Goal: Task Accomplishment & Management: Manage account settings

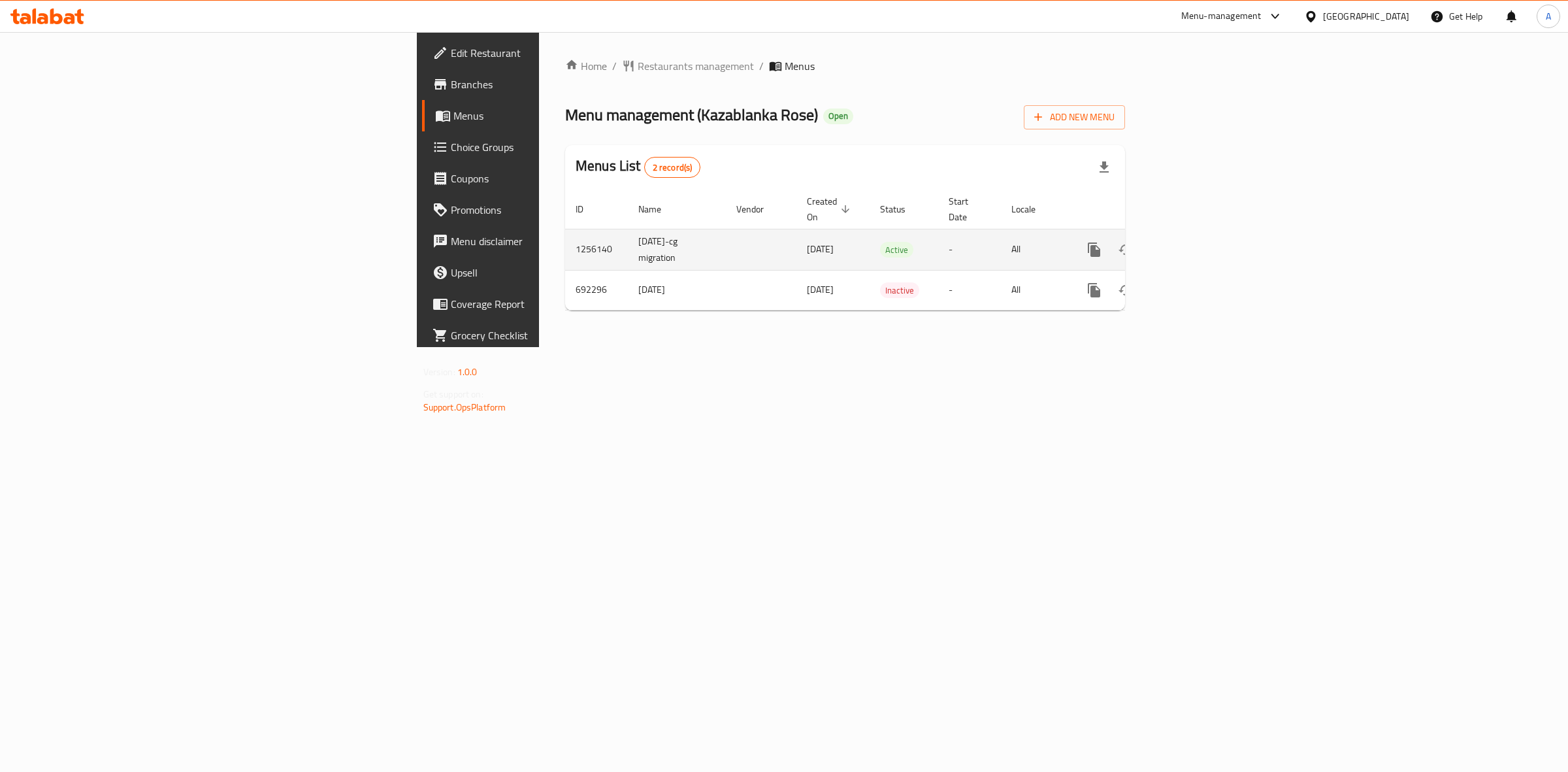
click at [1204, 234] on link "enhanced table" at bounding box center [1188, 250] width 31 height 31
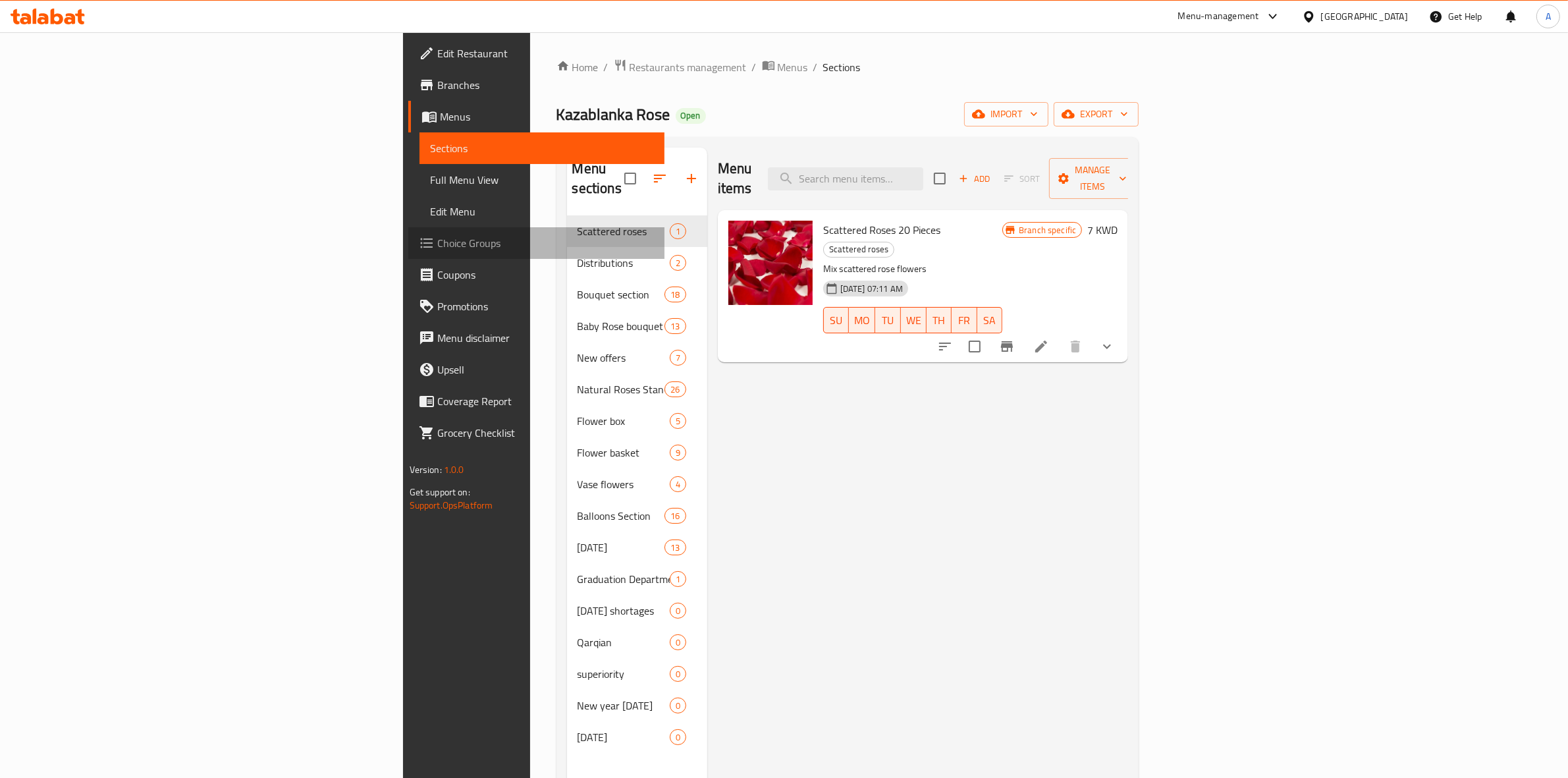
click at [437, 235] on span "Choice Groups" at bounding box center [546, 243] width 217 height 16
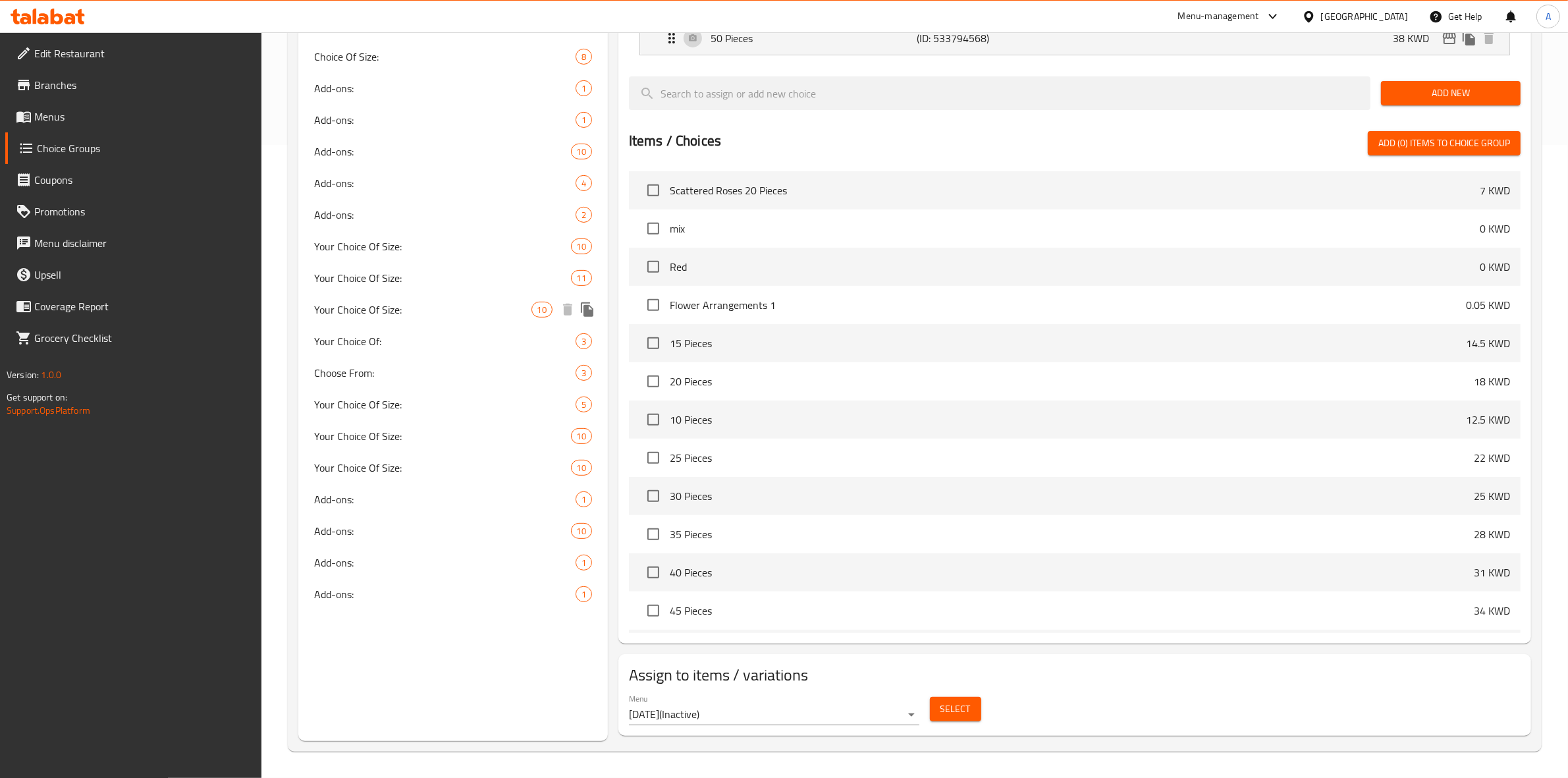
scroll to position [635, 0]
click at [442, 246] on span "Your Choice Of Size:" at bounding box center [422, 246] width 217 height 16
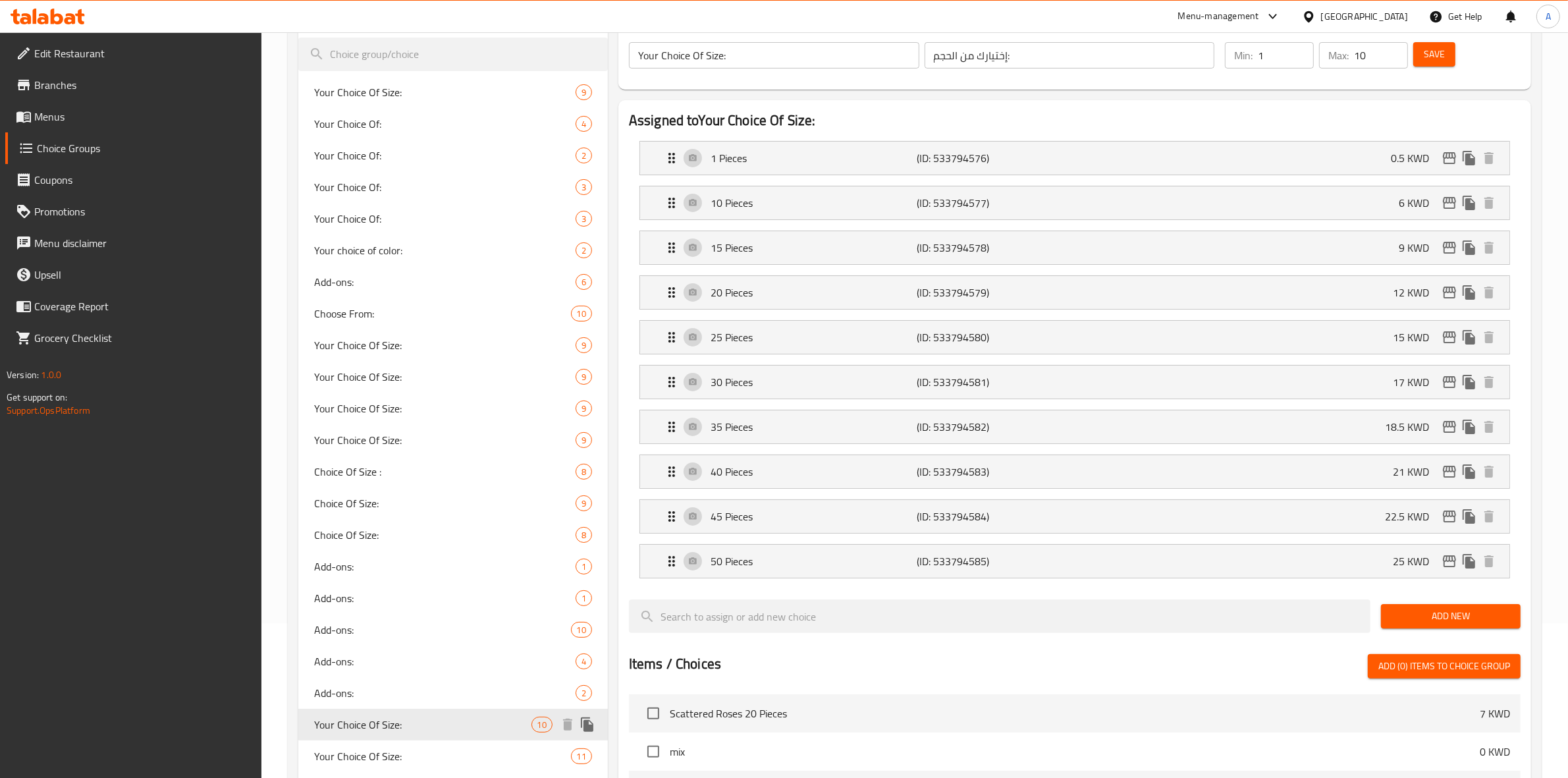
scroll to position [142, 0]
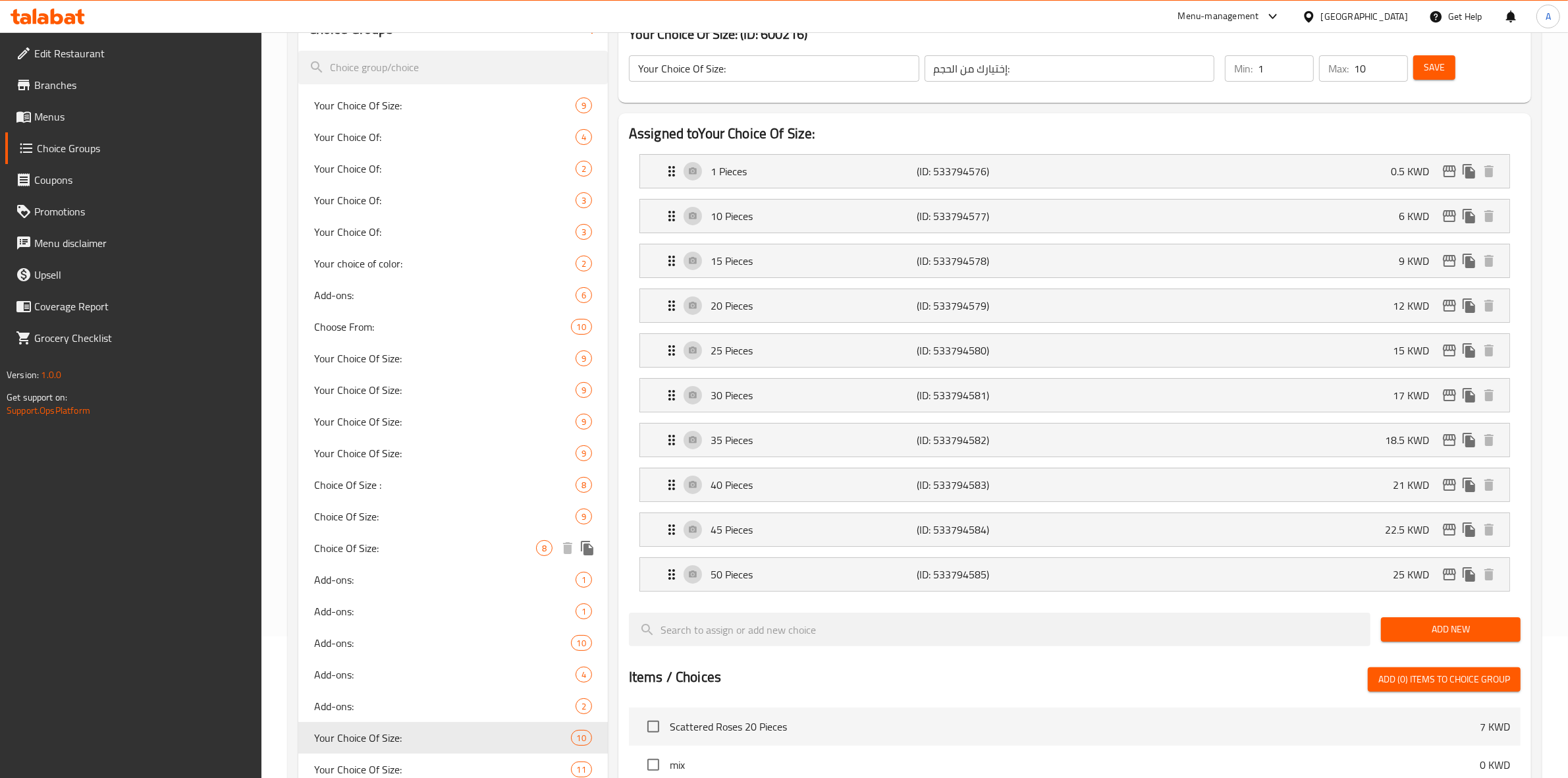
drag, startPoint x: 450, startPoint y: 540, endPoint x: 278, endPoint y: 553, distance: 172.5
click at [278, 553] on div "Home / Restaurants management / Choice Groups Choice Groups Choice Groups Your …" at bounding box center [914, 602] width 1307 height 1423
click at [412, 756] on div "Your Choice Of Size: 11" at bounding box center [453, 769] width 310 height 32
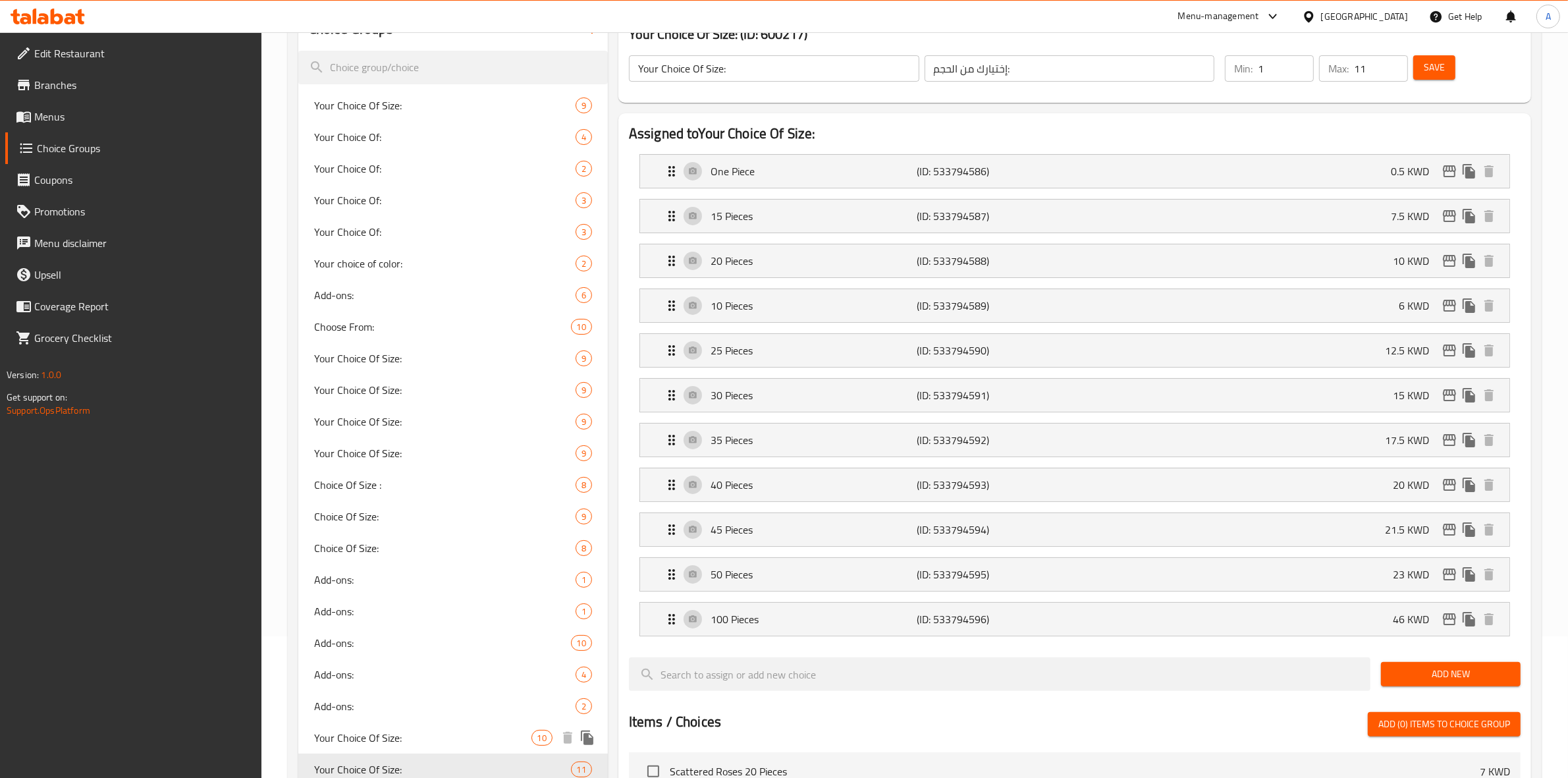
click at [410, 730] on span "Your Choice Of Size:" at bounding box center [422, 738] width 217 height 16
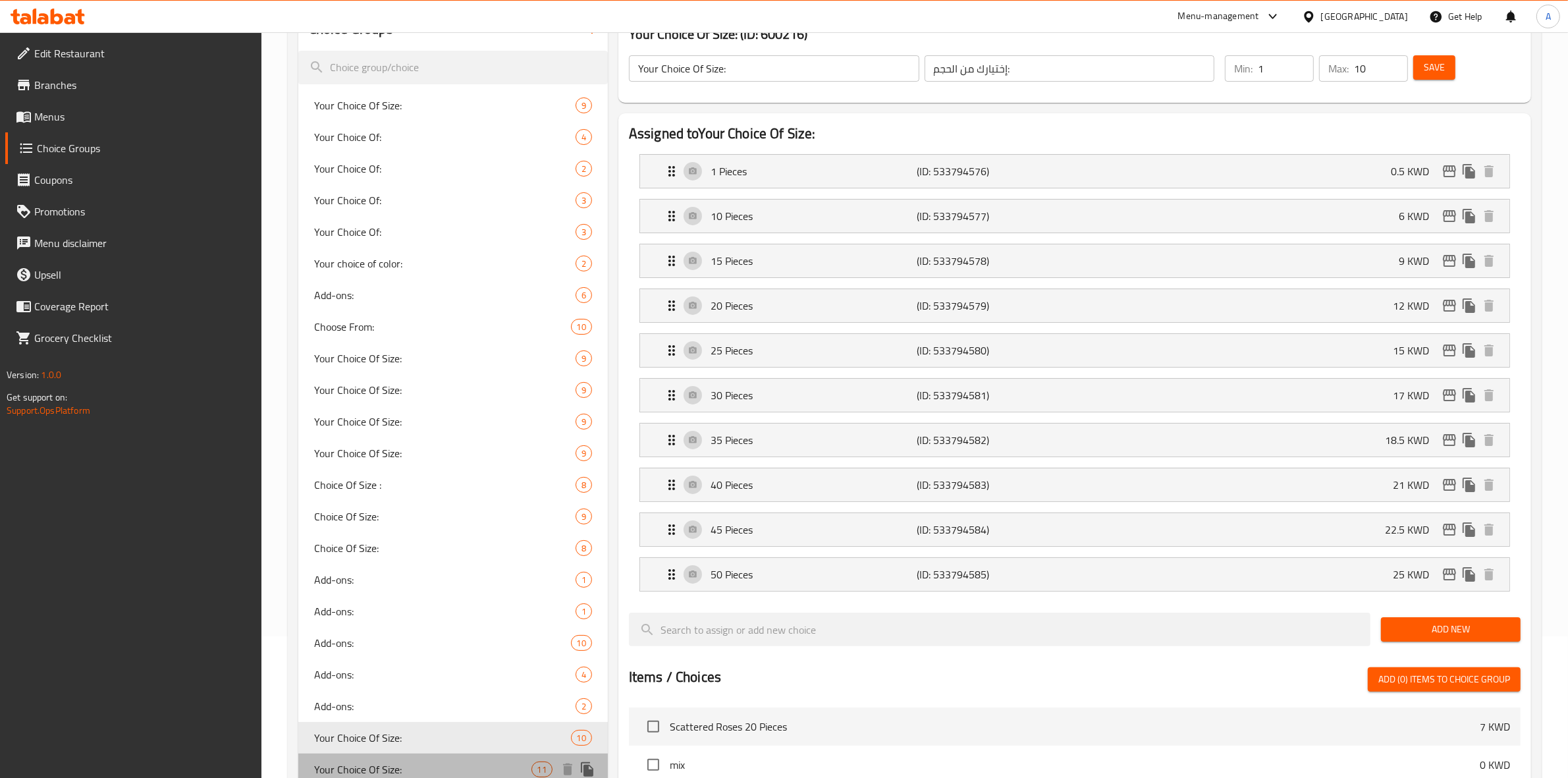
click at [422, 762] on span "Your Choice Of Size:" at bounding box center [422, 769] width 217 height 16
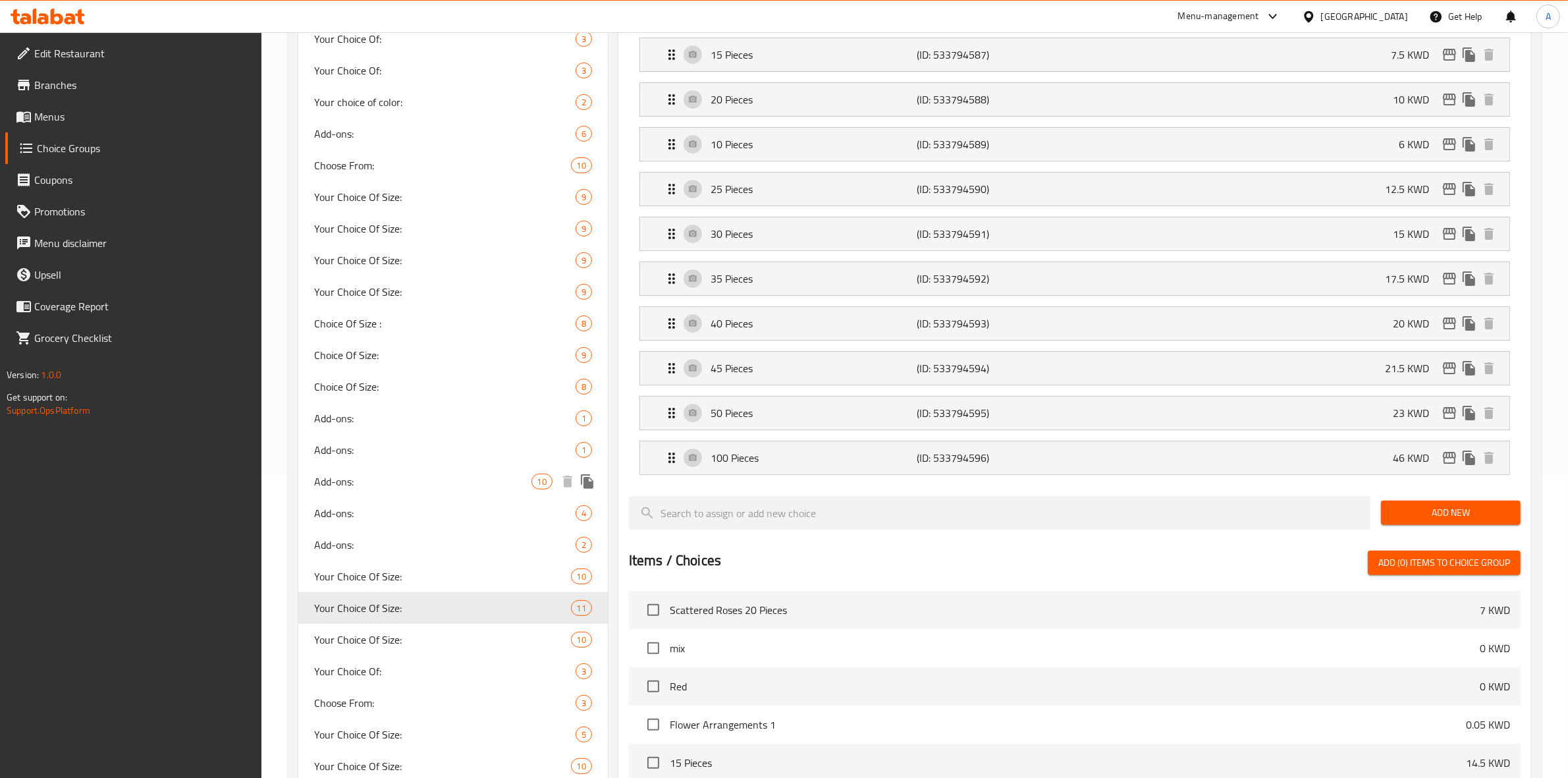
scroll to position [307, 0]
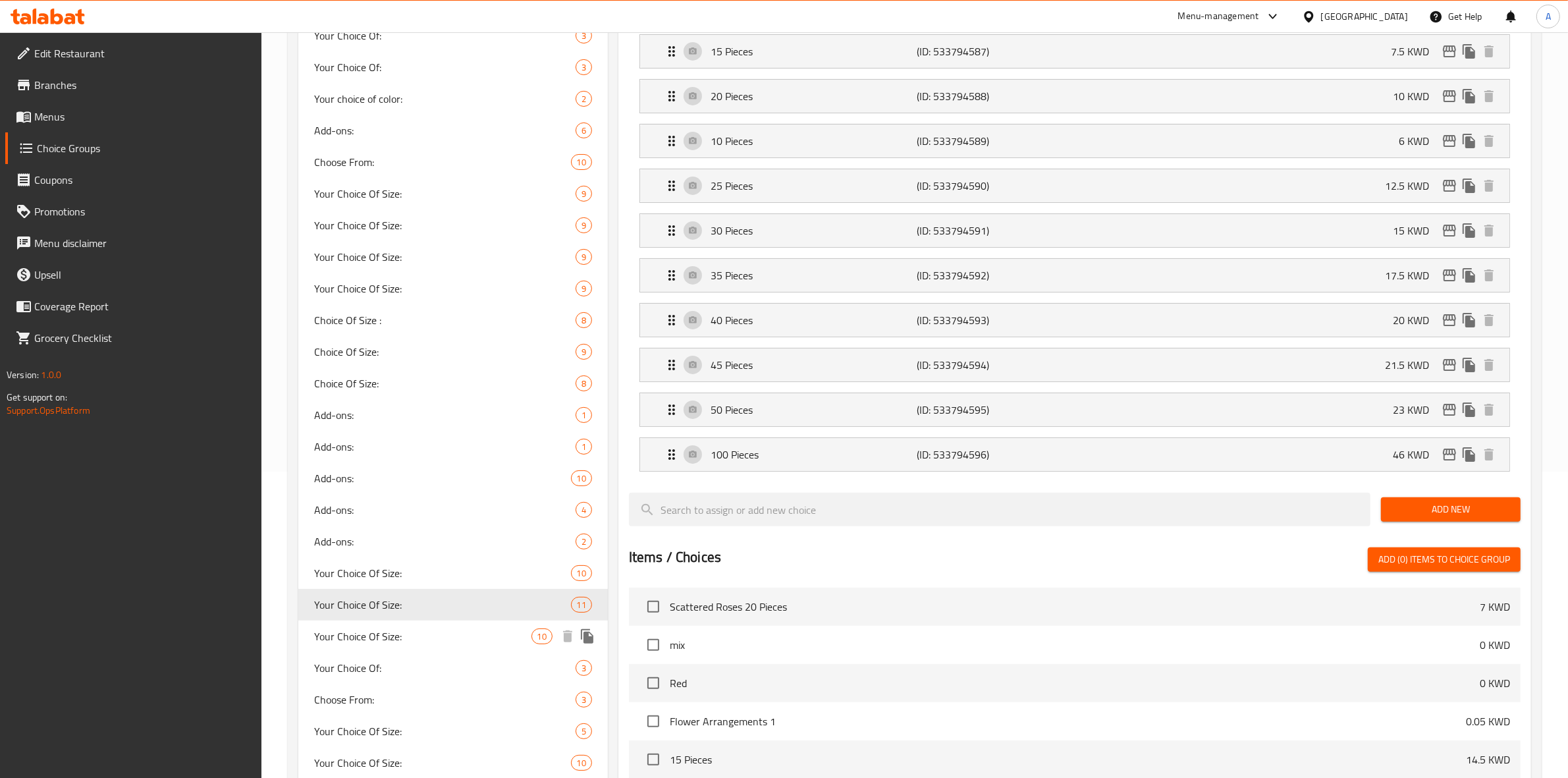
click at [416, 628] on span "Your Choice Of Size:" at bounding box center [422, 636] width 217 height 16
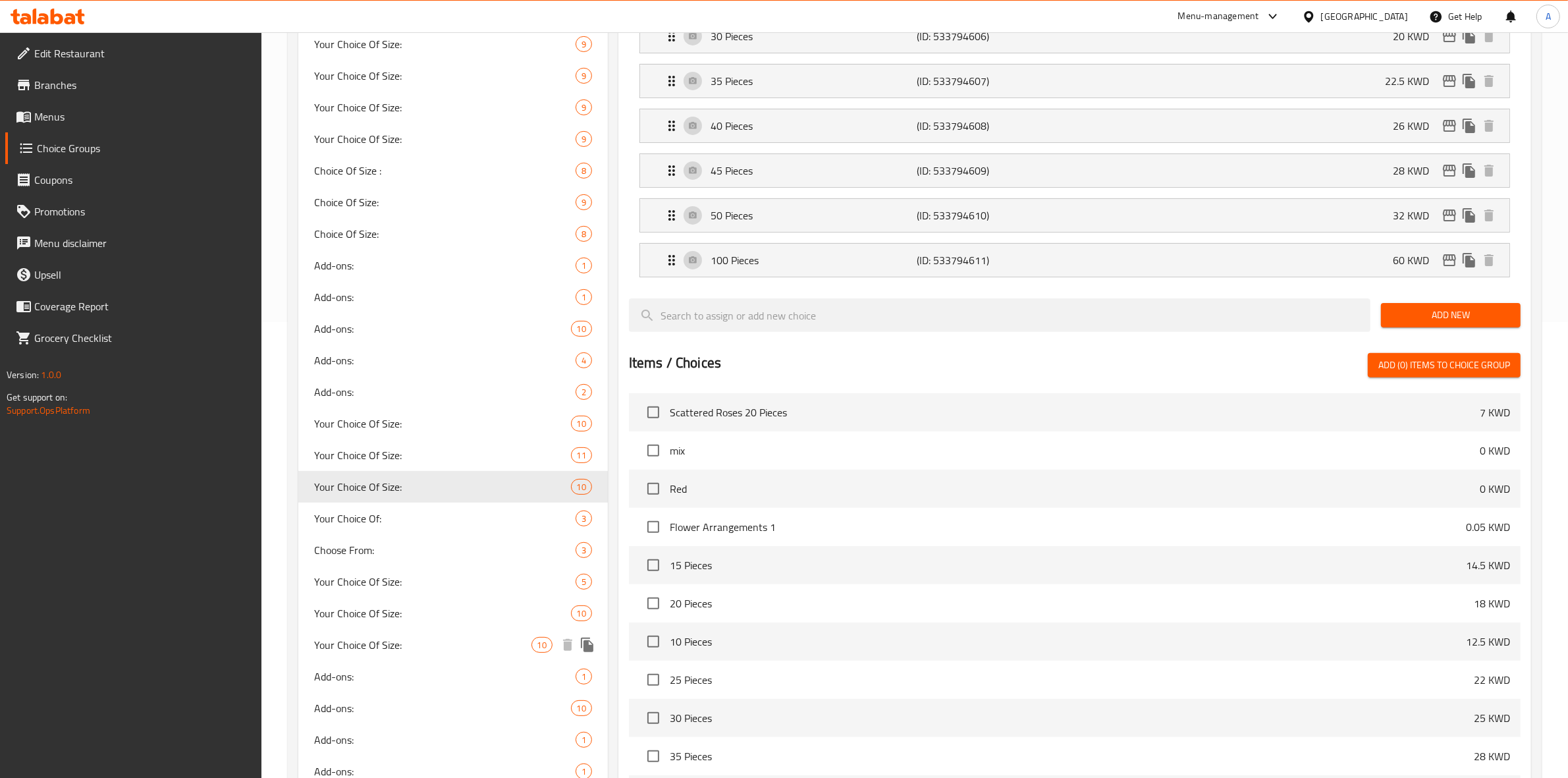
scroll to position [471, 0]
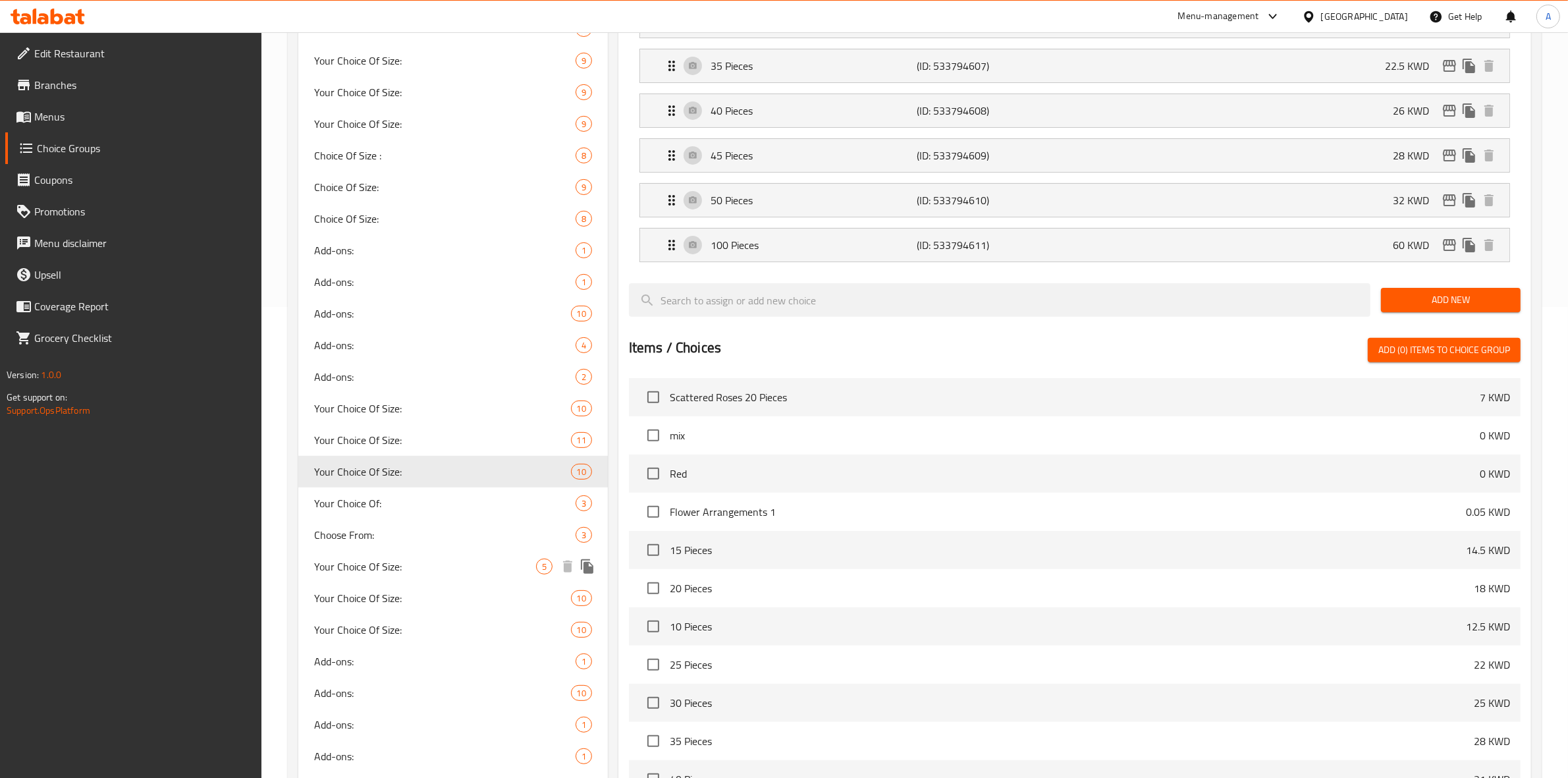
click at [407, 566] on span "Your Choice Of Size:" at bounding box center [425, 566] width 222 height 16
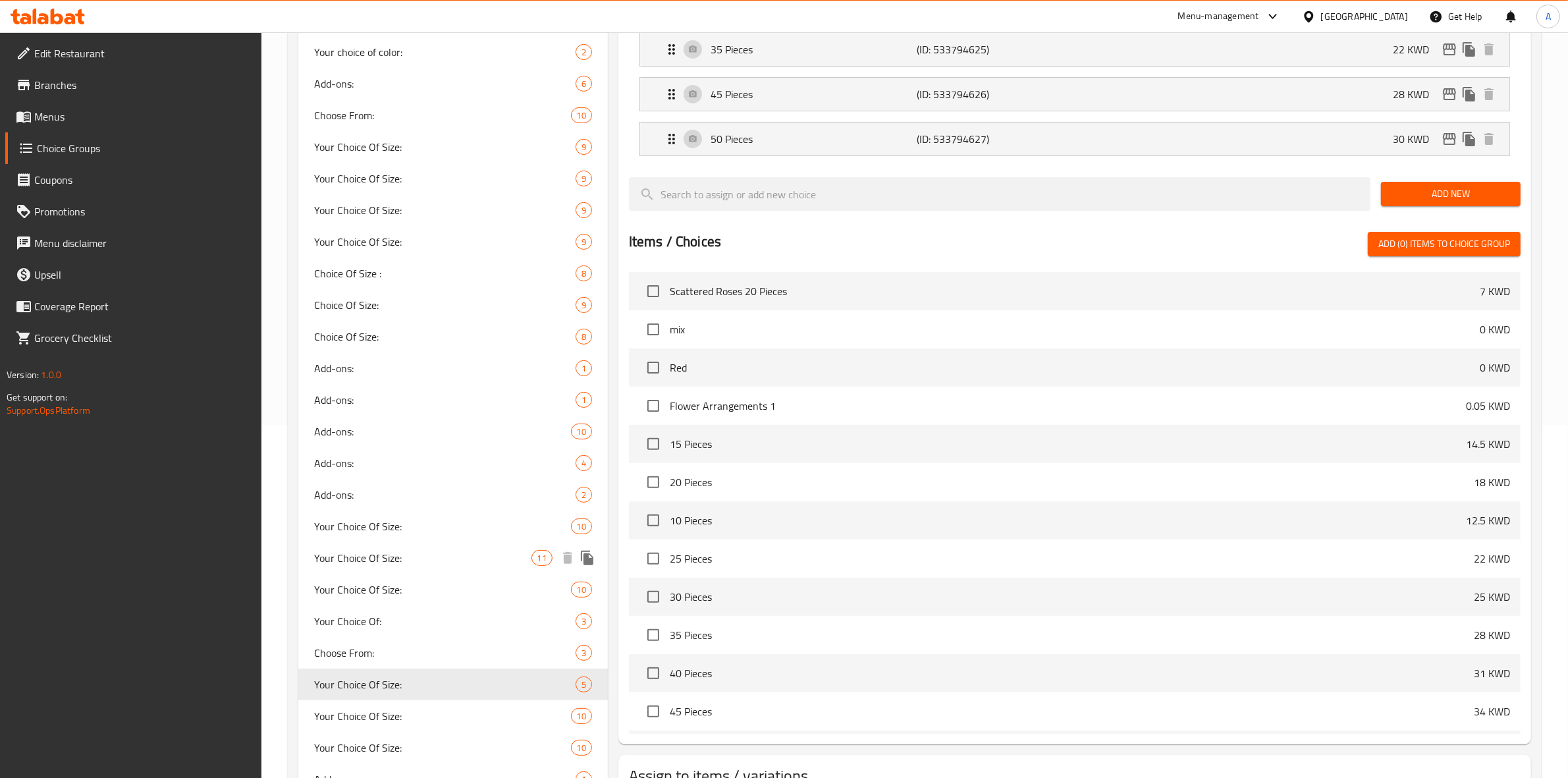
scroll to position [505, 0]
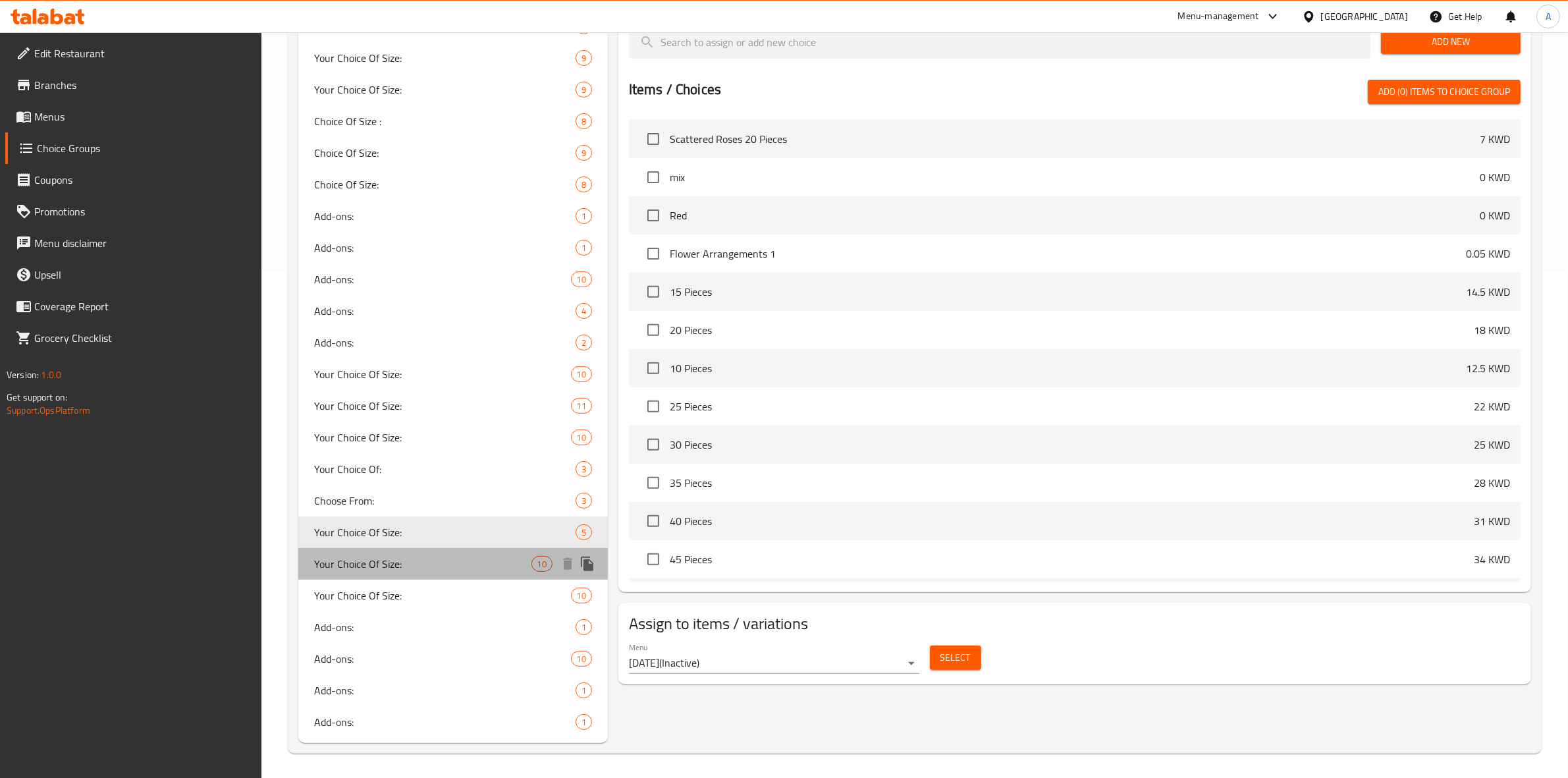
click at [467, 571] on div "Your Choice Of Size: 10" at bounding box center [453, 564] width 310 height 32
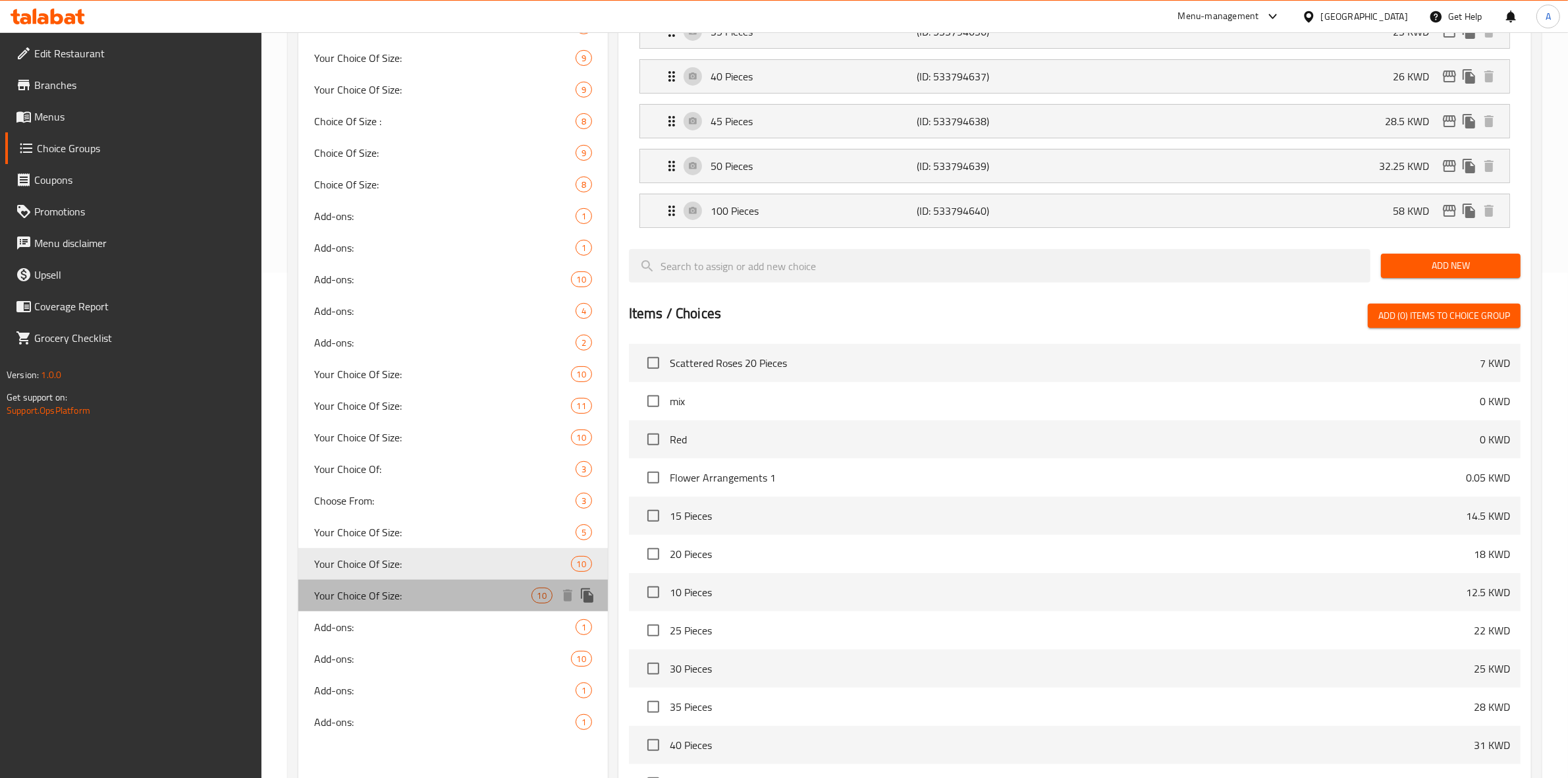
click at [463, 603] on div "Your Choice Of Size: 10" at bounding box center [453, 595] width 310 height 32
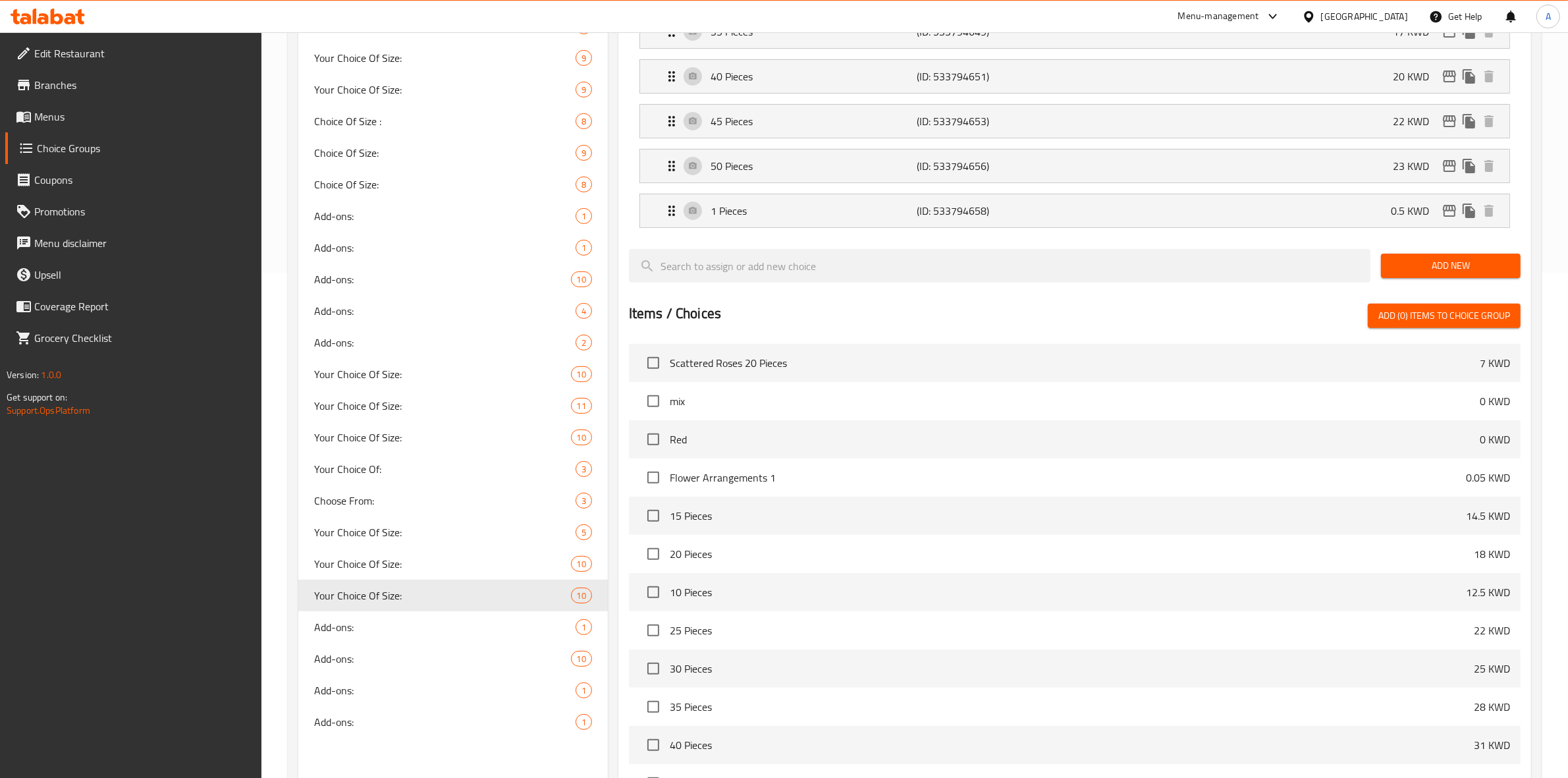
scroll to position [11, 0]
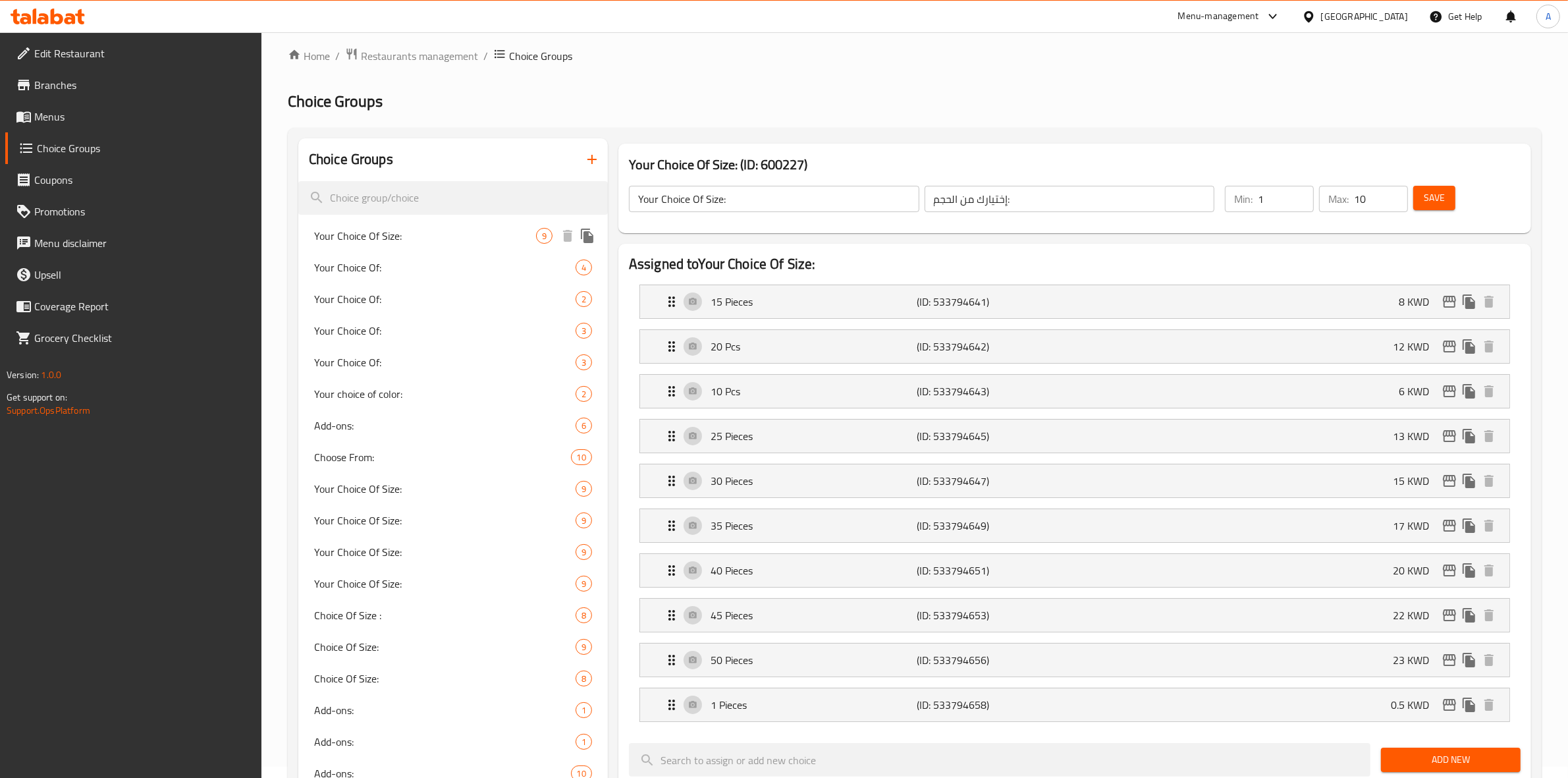
click at [415, 228] on span "Your Choice Of Size:" at bounding box center [425, 236] width 222 height 16
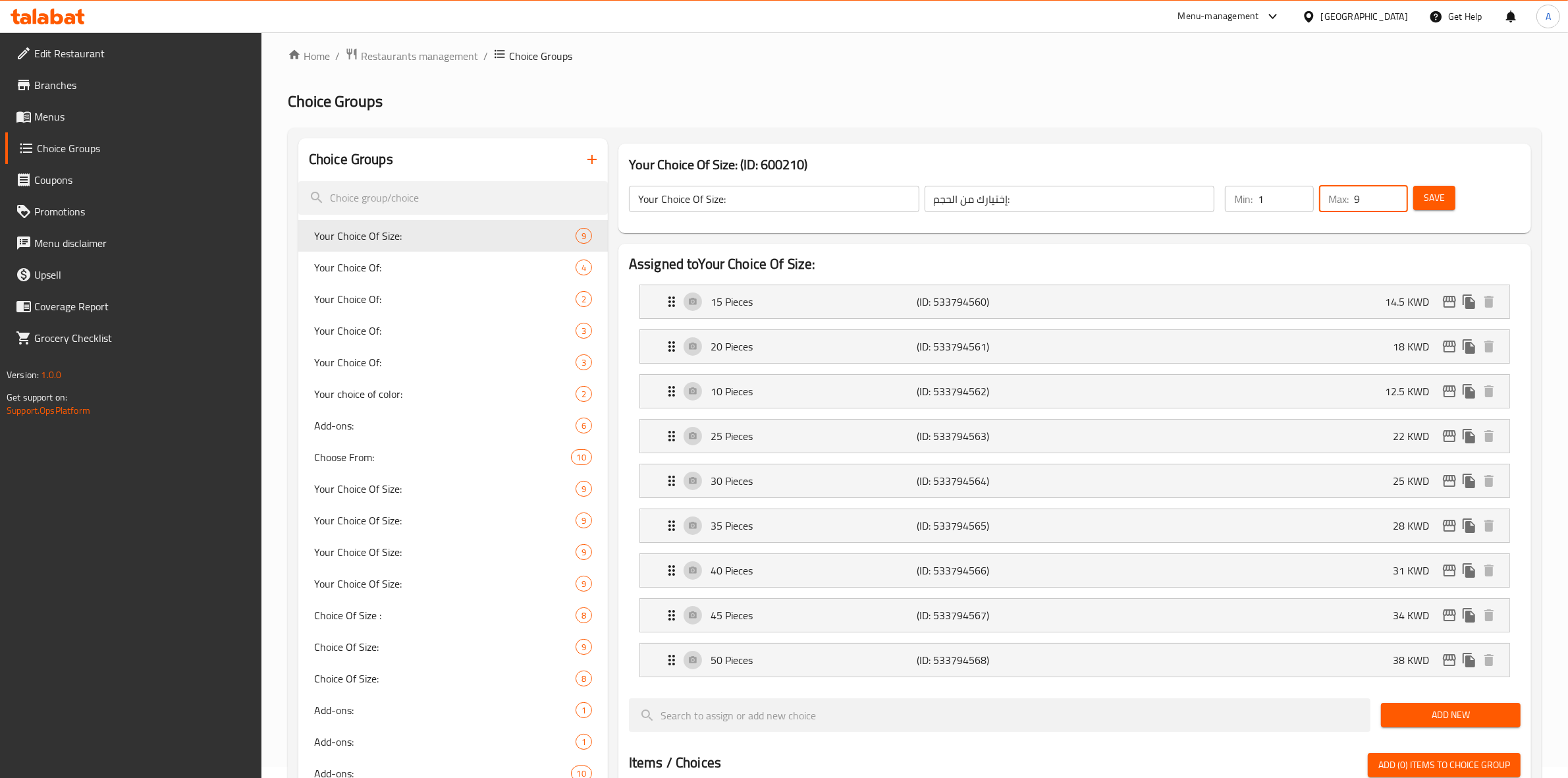
drag, startPoint x: 1364, startPoint y: 196, endPoint x: 1352, endPoint y: 197, distance: 12.0
click at [1352, 197] on div "Max: 9 ​" at bounding box center [1364, 198] width 89 height 26
click at [1041, 56] on ol "Home / Restaurants management / Choice Groups" at bounding box center [914, 56] width 1254 height 17
click at [1278, 104] on h2 "Choice Groups" at bounding box center [914, 101] width 1254 height 21
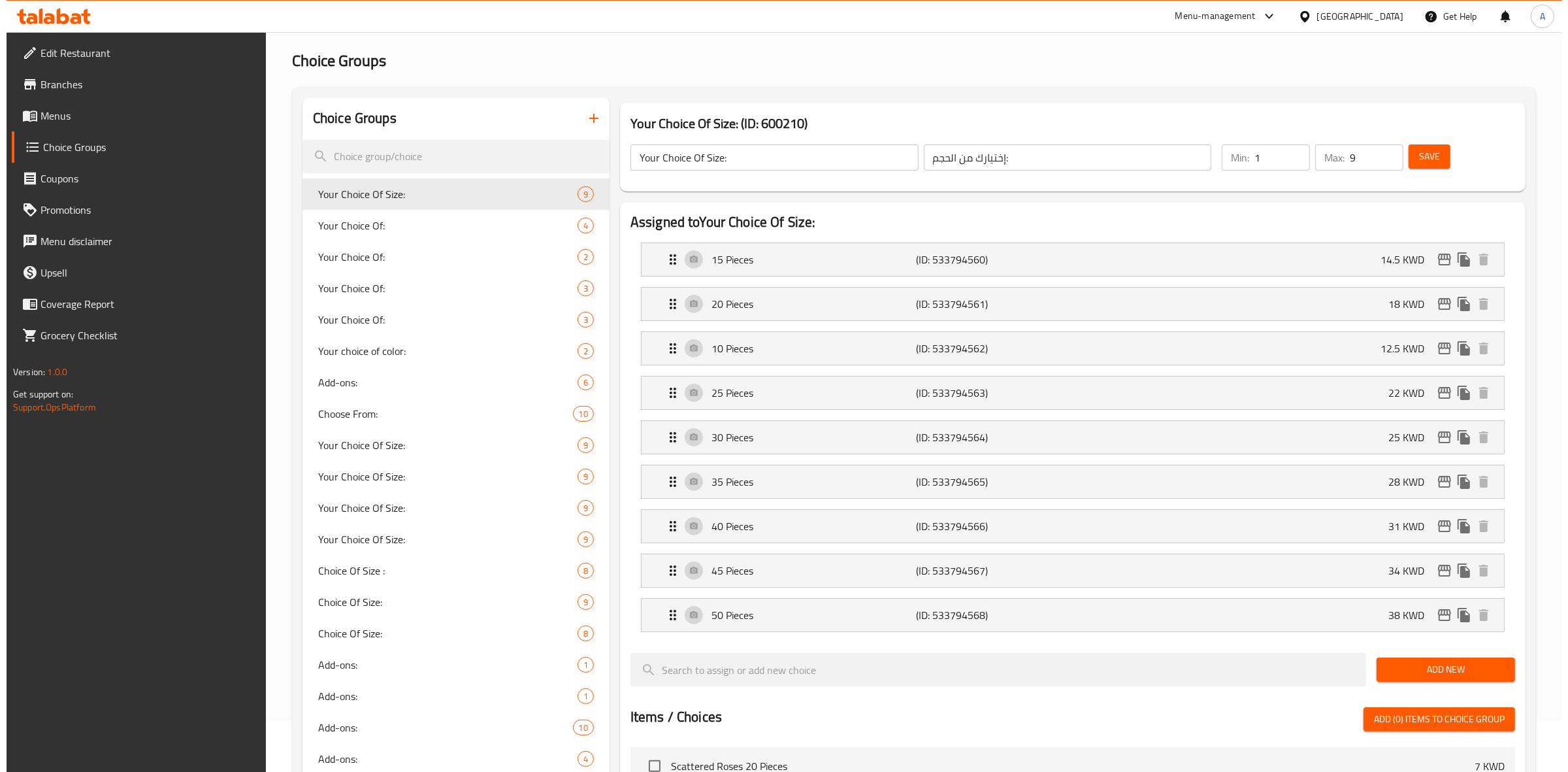
scroll to position [0, 0]
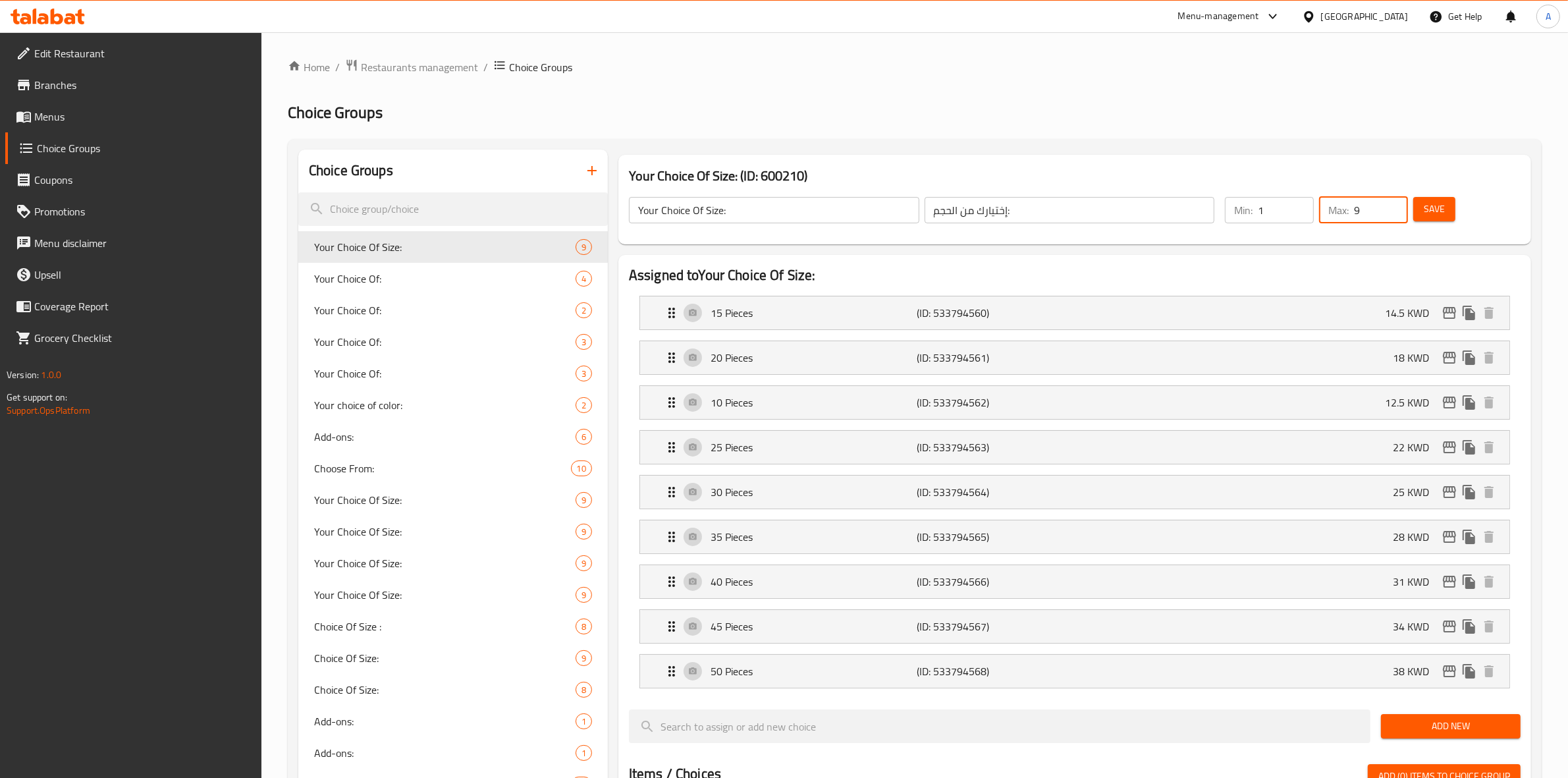
drag, startPoint x: 1361, startPoint y: 208, endPoint x: 1345, endPoint y: 212, distance: 16.5
click at [1345, 212] on div "Max: 9 ​" at bounding box center [1364, 210] width 89 height 26
type input "1"
click at [1439, 217] on span "Save" at bounding box center [1434, 209] width 21 height 17
drag, startPoint x: 803, startPoint y: 64, endPoint x: 811, endPoint y: 64, distance: 8.0
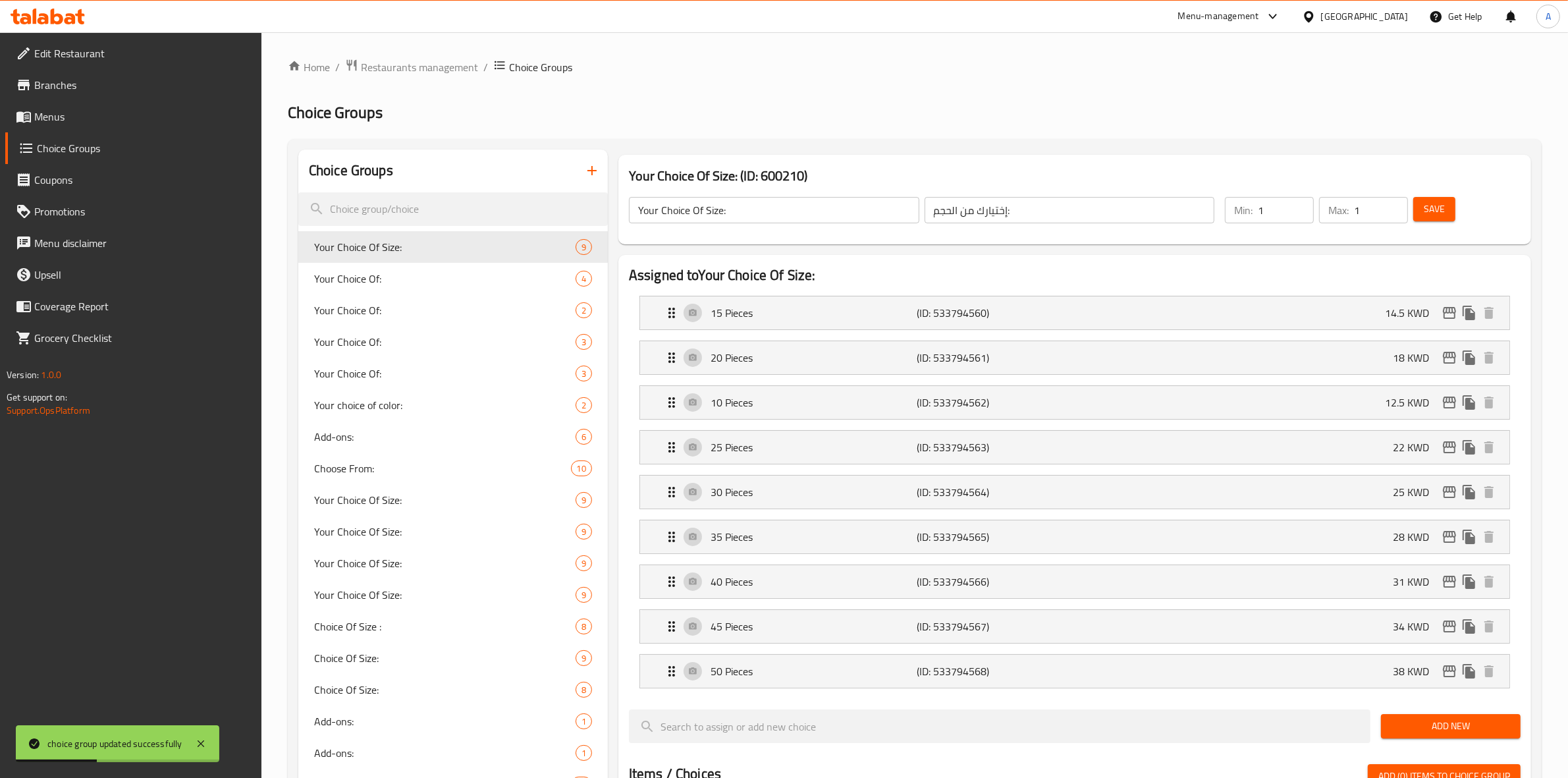
click at [803, 64] on ol "Home / Restaurants management / Choice Groups" at bounding box center [914, 67] width 1254 height 17
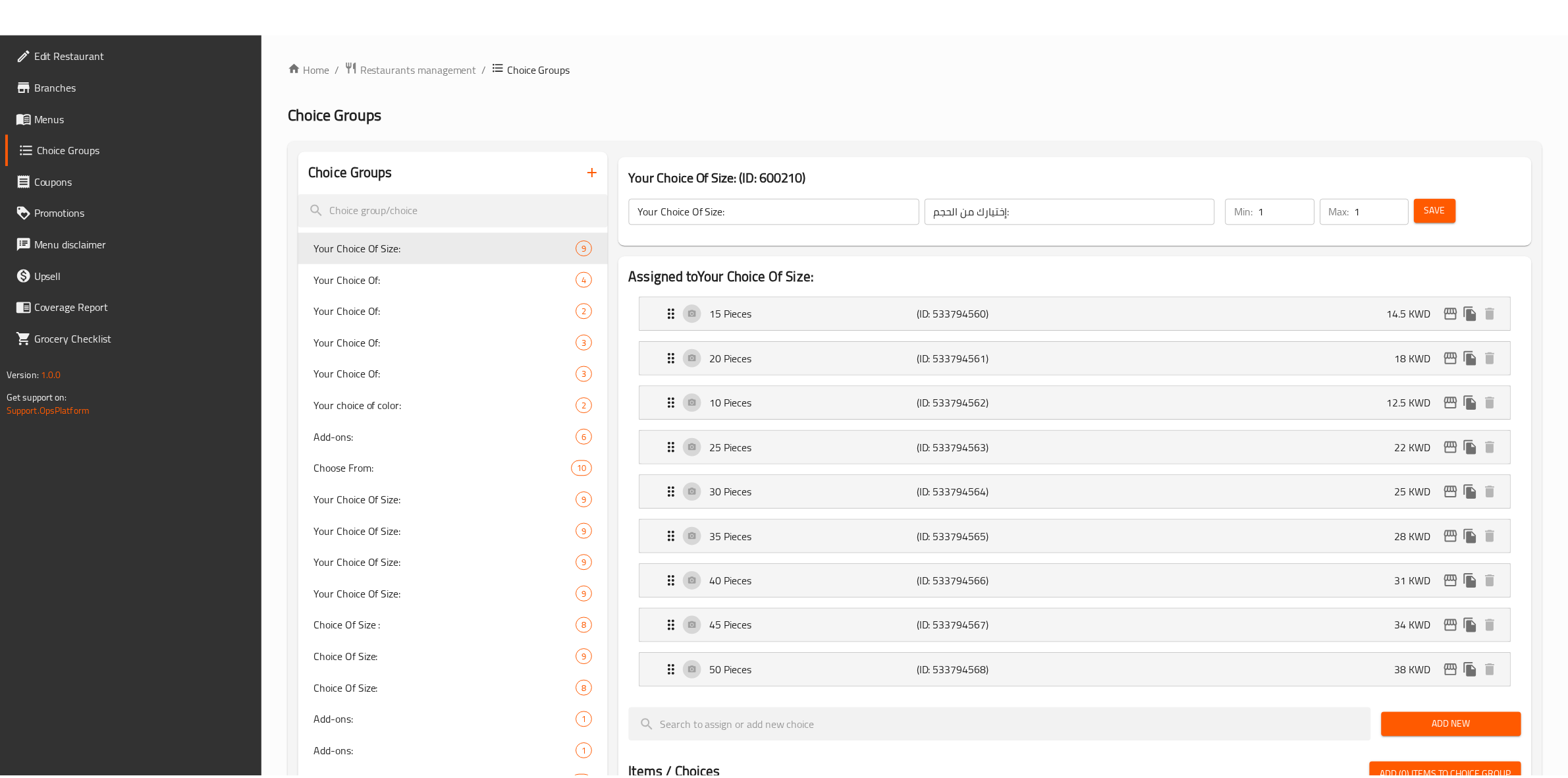
scroll to position [635, 0]
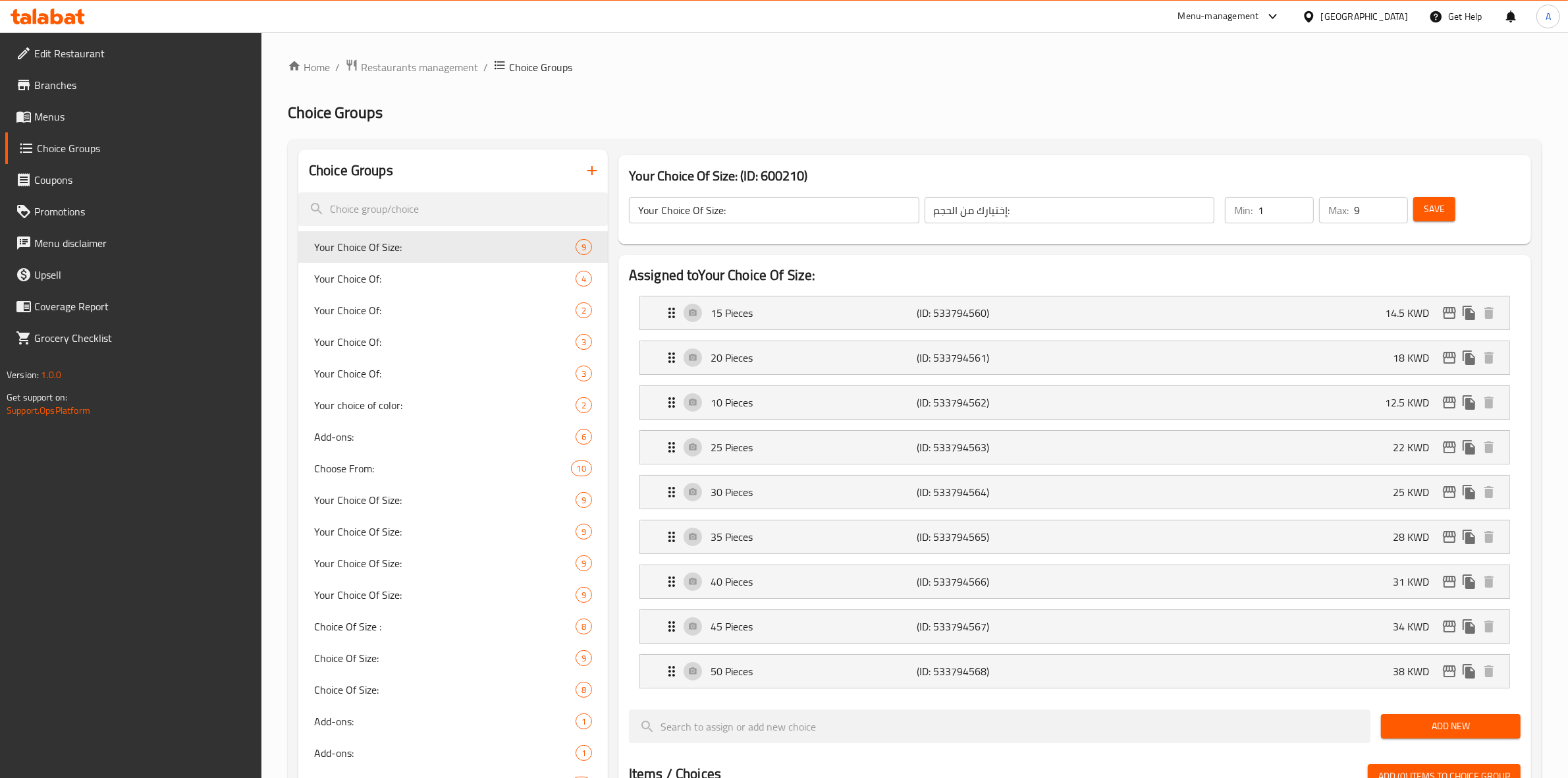
click at [60, 111] on span "Menus" at bounding box center [143, 116] width 217 height 16
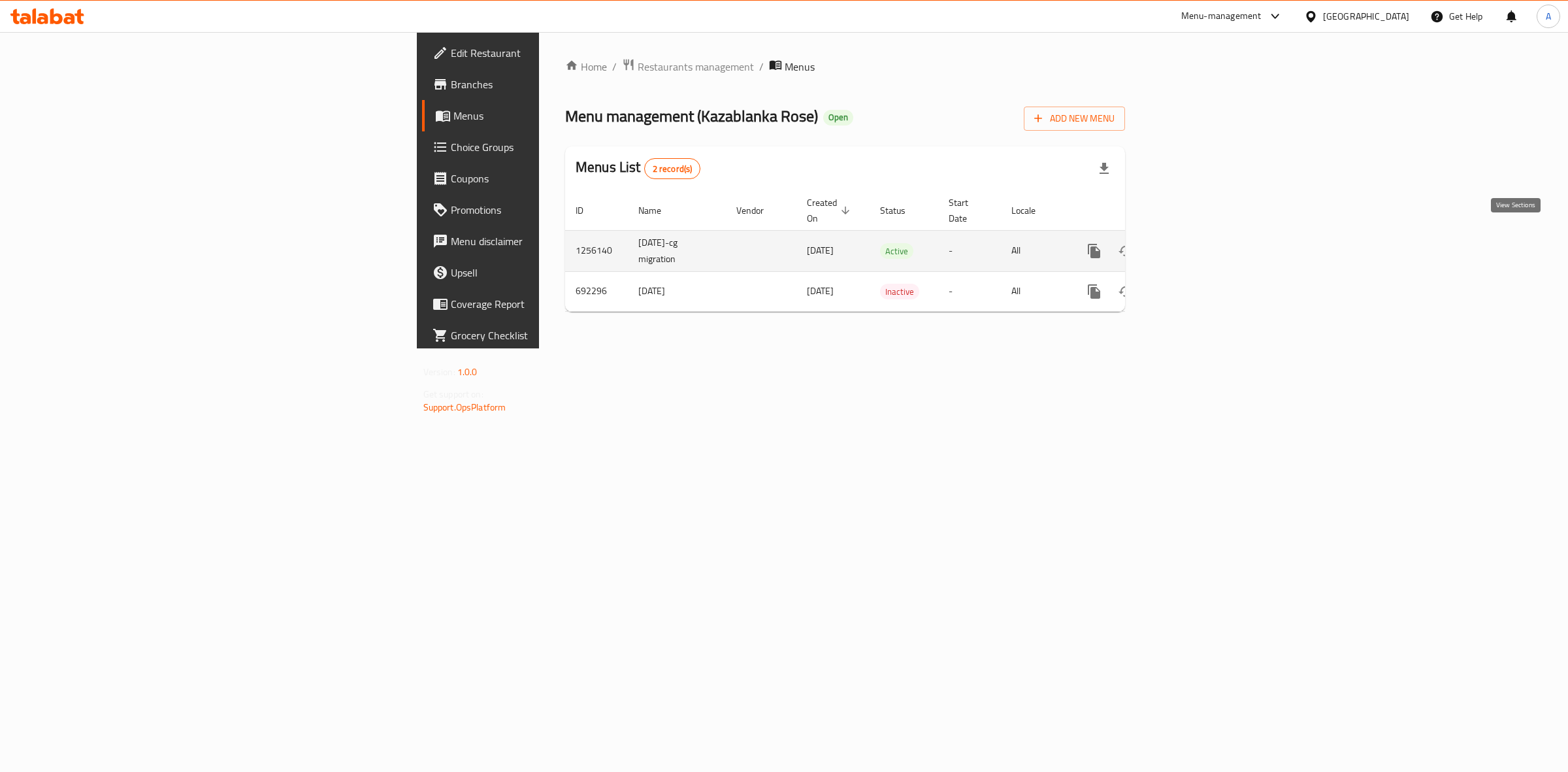
click at [1196, 243] on icon "enhanced table" at bounding box center [1188, 251] width 16 height 16
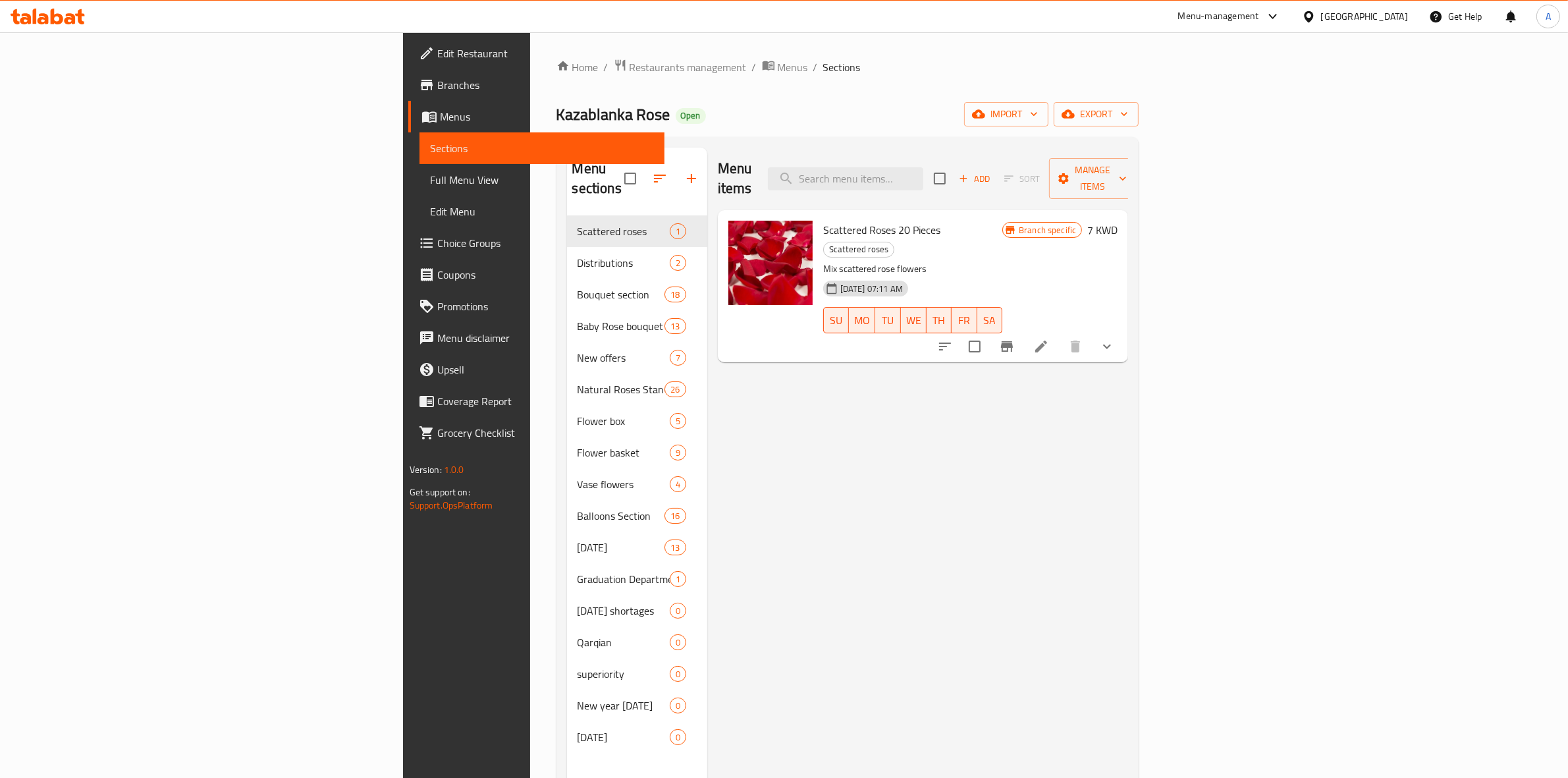
click at [708, 394] on div "Menu items Add Sort Manage items Scattered Roses 20 Pieces Scattered roses Mix …" at bounding box center [918, 536] width 422 height 778
click at [923, 167] on input "search" at bounding box center [845, 178] width 155 height 23
paste input "Flower Arrangements 1"
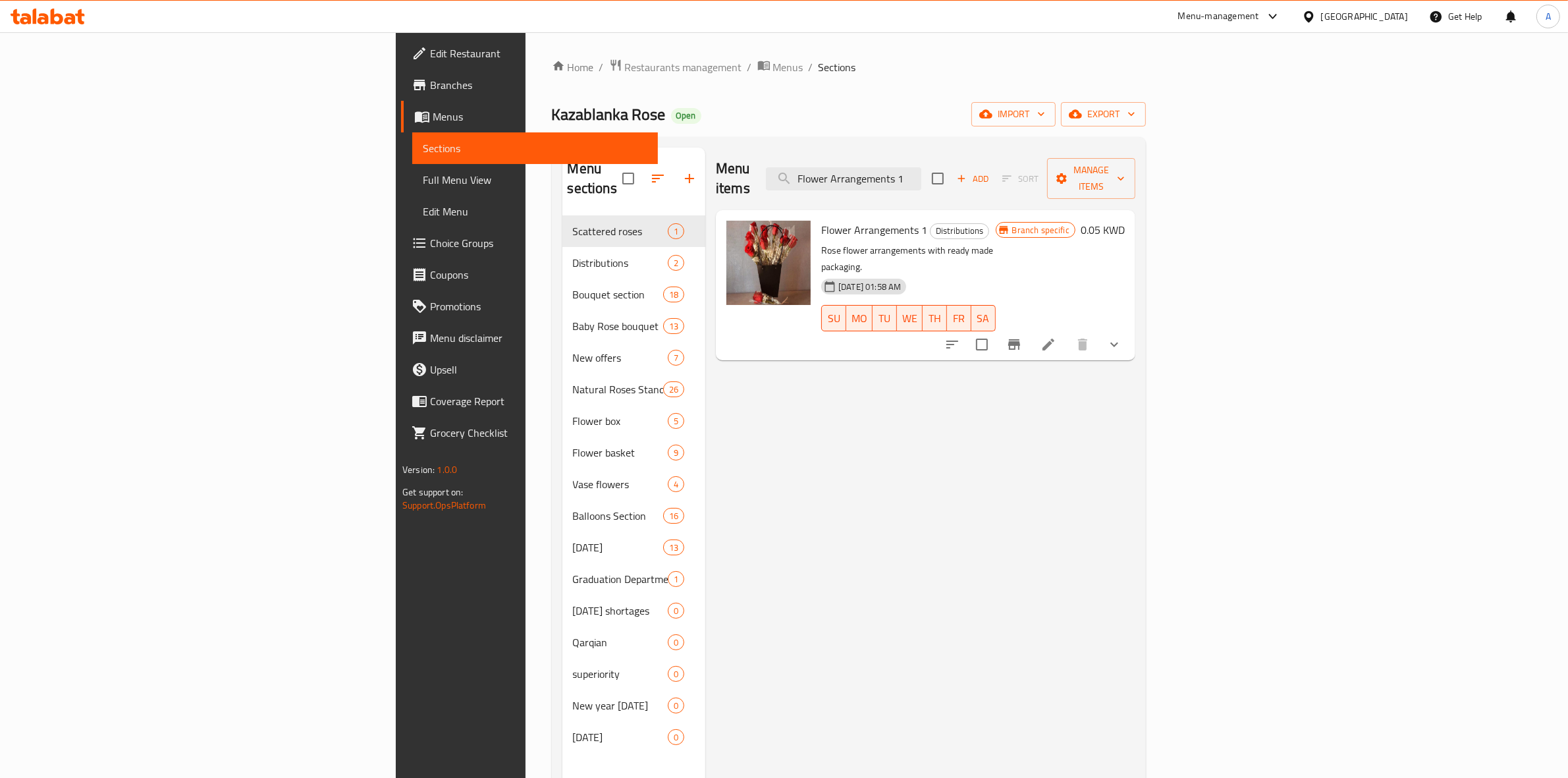
type input "Flower Arrangements 1"
click at [1067, 333] on li at bounding box center [1048, 345] width 37 height 24
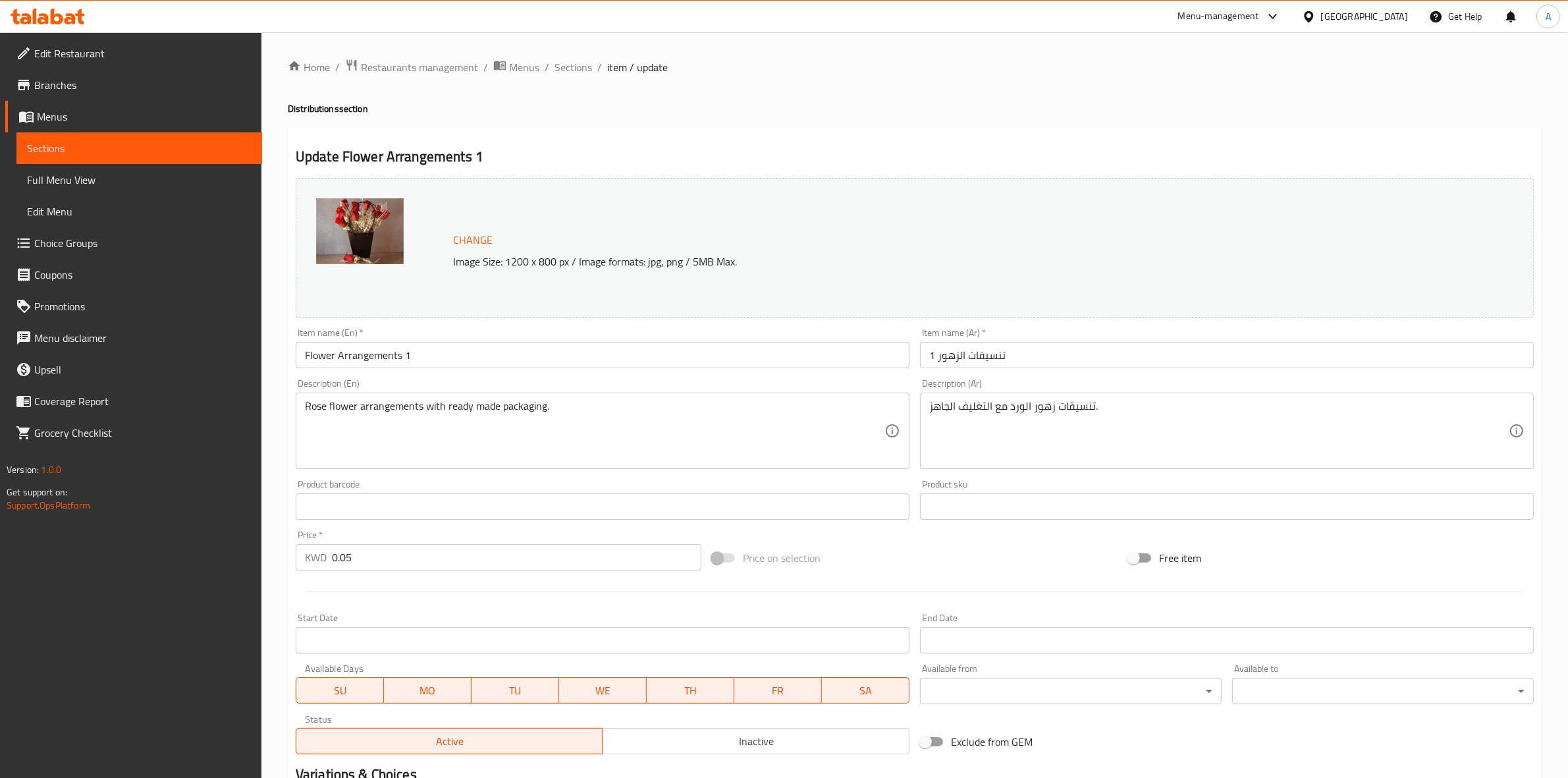
scroll to position [248, 0]
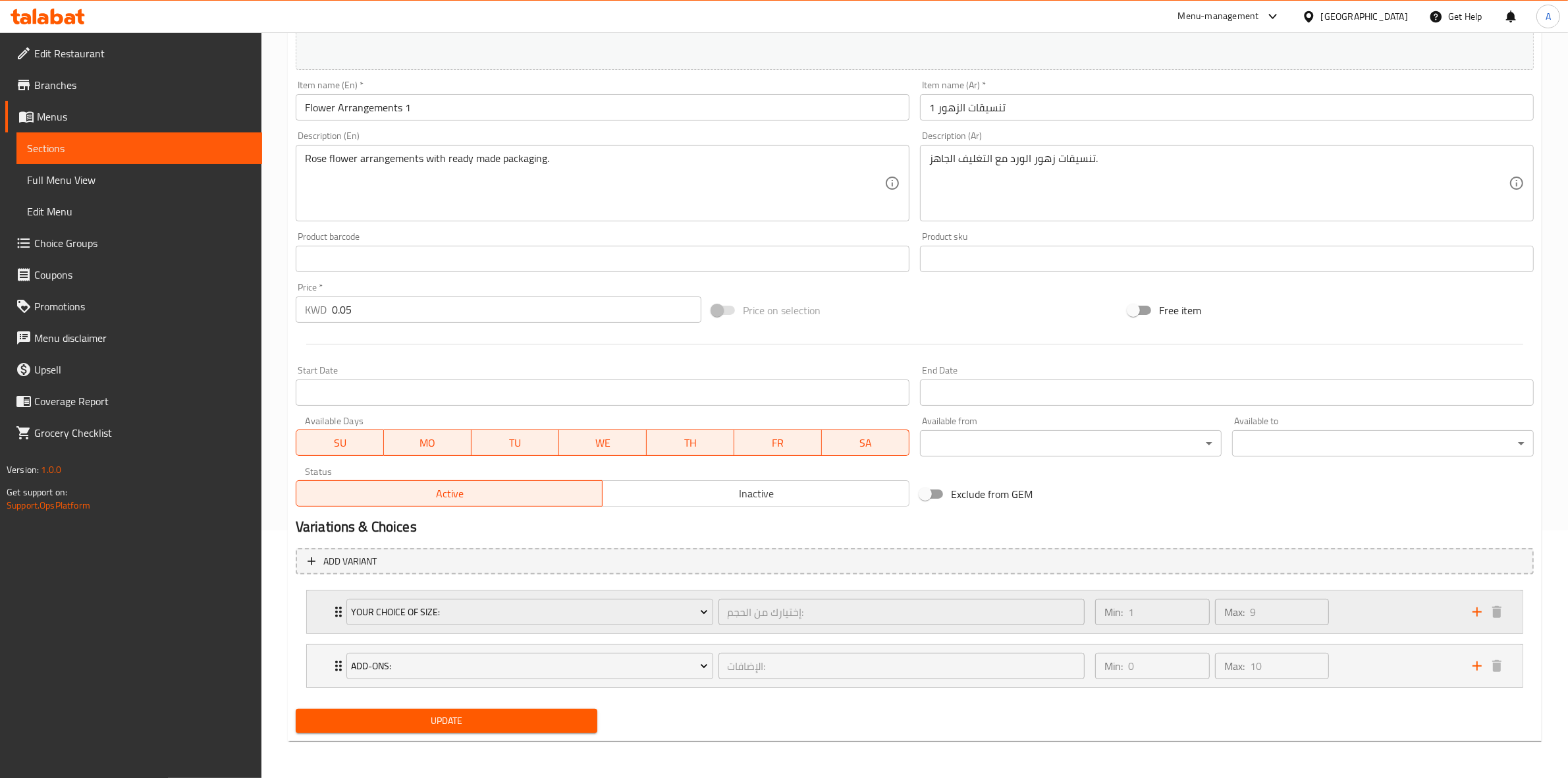
click at [1367, 607] on div "Min: 1 ​ Max: 9 ​" at bounding box center [1276, 612] width 377 height 42
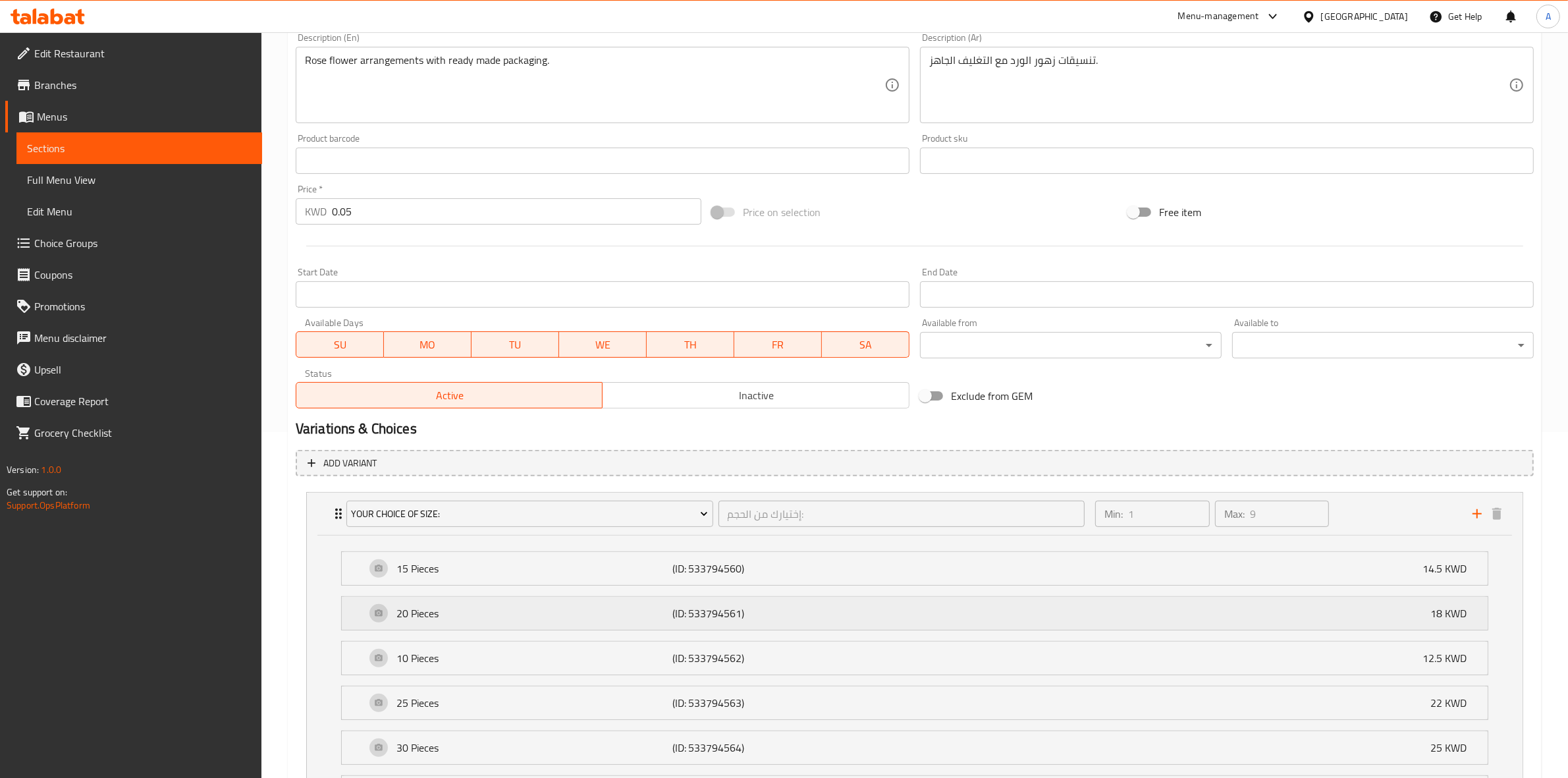
scroll to position [330, 0]
